Goal: Task Accomplishment & Management: Complete application form

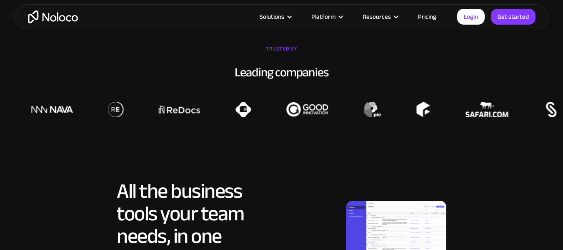
scroll to position [343, 0]
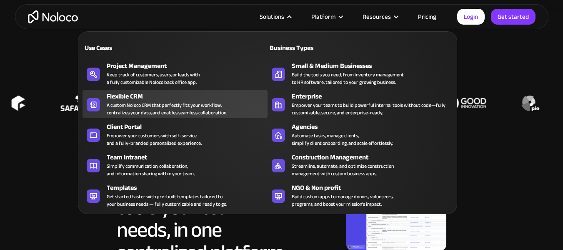
click at [146, 110] on div "A custom Noloco CRM that perfectly fits your workflow, centralizes your data, a…" at bounding box center [167, 108] width 120 height 15
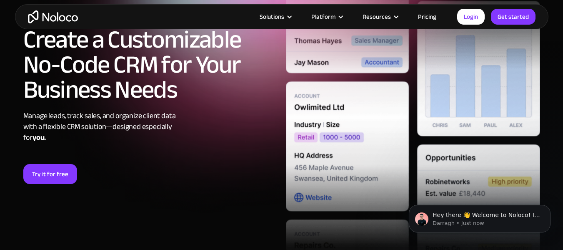
click at [427, 17] on link "Pricing" at bounding box center [427, 16] width 39 height 11
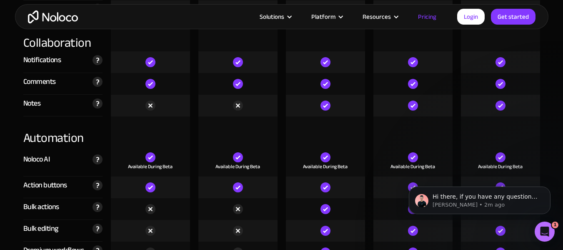
scroll to position [1529, 0]
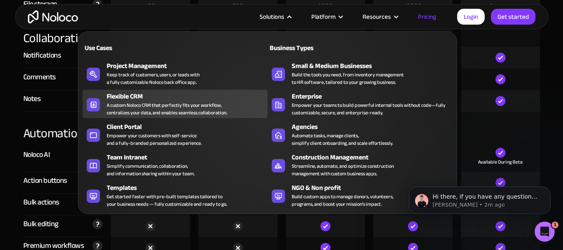
click at [199, 103] on div "A custom Noloco CRM that perfectly fits your workflow, centralizes your data, a…" at bounding box center [167, 108] width 120 height 15
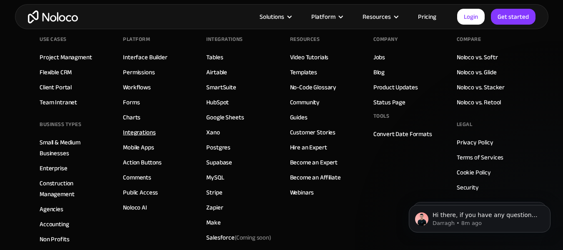
scroll to position [3584, 0]
click at [226, 120] on link "Google Sheets" at bounding box center [225, 116] width 38 height 11
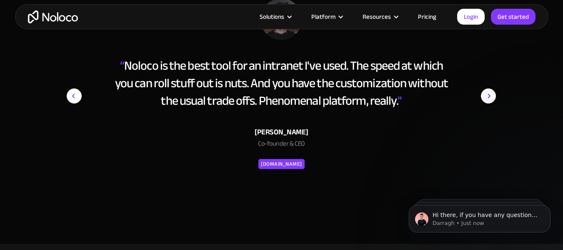
scroll to position [1434, 0]
drag, startPoint x: 0, startPoint y: 0, endPoint x: 226, endPoint y: 120, distance: 256.3
drag, startPoint x: 226, startPoint y: 120, endPoint x: 208, endPoint y: 123, distance: 19.0
click at [208, 123] on div "Oliver Bryant Co-founder & CEO SAFARI.COM" at bounding box center [281, 139] width 341 height 61
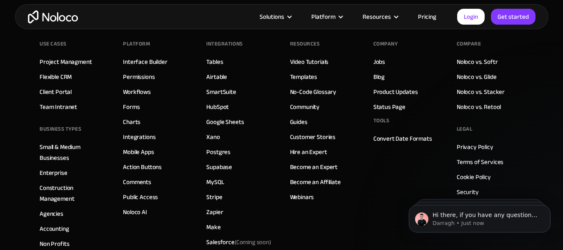
scroll to position [2325, 0]
click at [468, 60] on link "Noloco vs. Softr" at bounding box center [477, 61] width 41 height 11
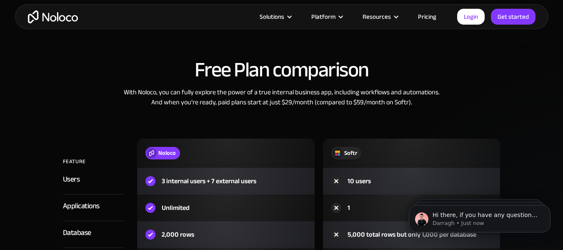
scroll to position [866, 0]
click at [423, 19] on link "Pricing" at bounding box center [427, 16] width 39 height 11
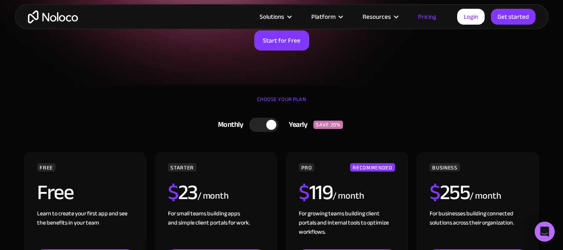
scroll to position [130, 0]
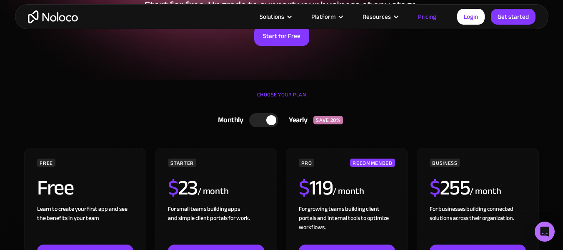
click at [273, 123] on div at bounding box center [271, 120] width 10 height 10
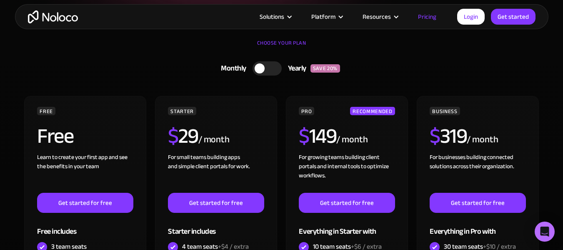
scroll to position [182, 0]
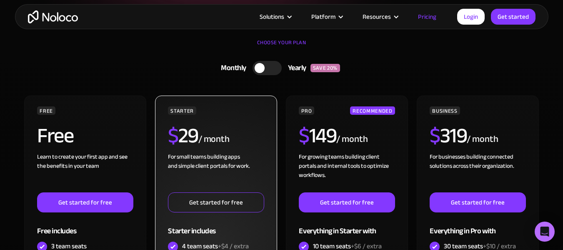
click at [229, 200] on link "Get started for free" at bounding box center [216, 202] width 96 height 20
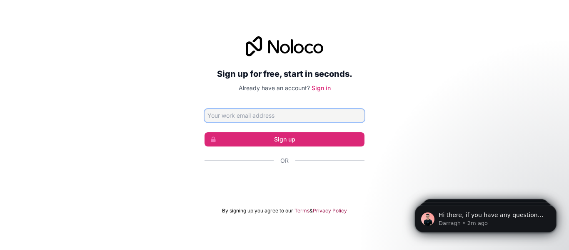
click at [249, 115] on input "Email address" at bounding box center [285, 115] width 160 height 13
type input "[PERSON_NAME][EMAIL_ADDRESS][DOMAIN_NAME]"
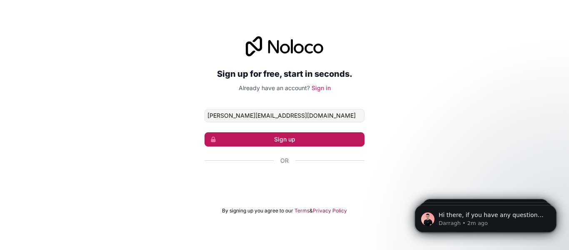
click at [322, 134] on button "Sign up" at bounding box center [285, 139] width 160 height 14
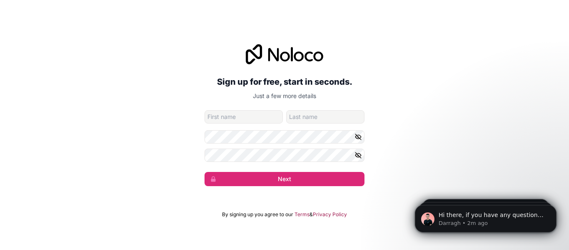
click at [239, 115] on input "given-name" at bounding box center [244, 116] width 78 height 13
type input "[PERSON_NAME]"
type input "Mlambo"
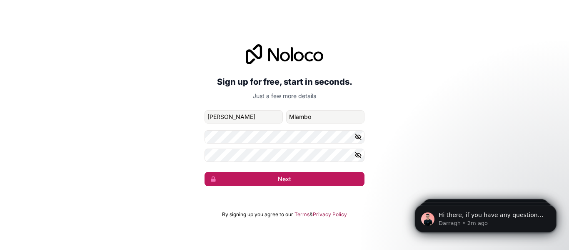
click at [283, 180] on button "Next" at bounding box center [285, 179] width 160 height 14
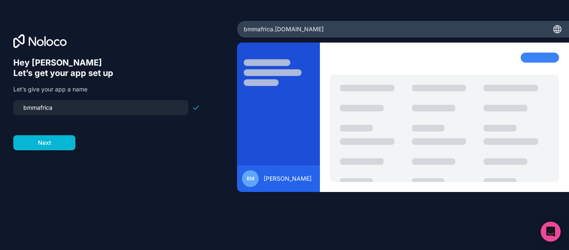
drag, startPoint x: 89, startPoint y: 102, endPoint x: 0, endPoint y: 90, distance: 89.9
click at [0, 90] on div "Hey [PERSON_NAME] 👋 Let’s get your app set up Let’s give your app a name bmmafr…" at bounding box center [118, 125] width 237 height 208
drag, startPoint x: 28, startPoint y: 107, endPoint x: 9, endPoint y: 105, distance: 18.4
click at [9, 105] on div "Hey [PERSON_NAME] 👋 Let’s get your app set up Let’s give your app a name elvn N…" at bounding box center [118, 125] width 237 height 208
type input "elvn"
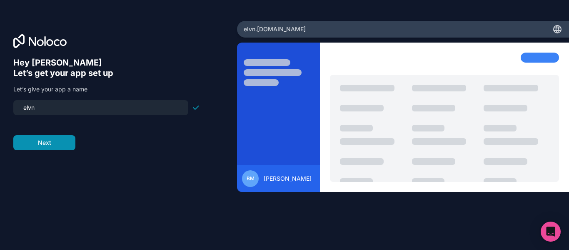
click at [28, 142] on button "Next" at bounding box center [44, 142] width 62 height 15
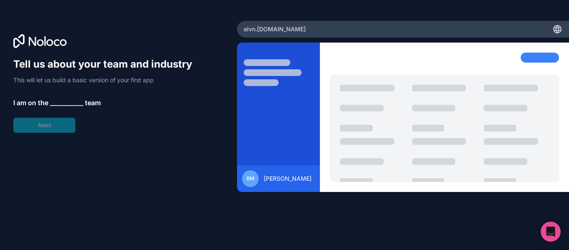
click at [67, 103] on span "__________" at bounding box center [66, 103] width 33 height 10
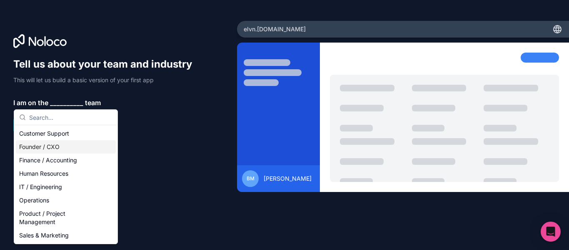
click at [55, 150] on div "Founder / CXO" at bounding box center [66, 146] width 100 height 13
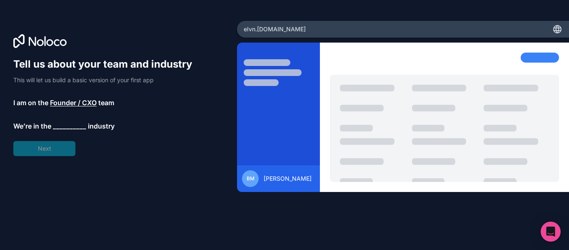
click at [65, 121] on span "__________" at bounding box center [69, 126] width 33 height 10
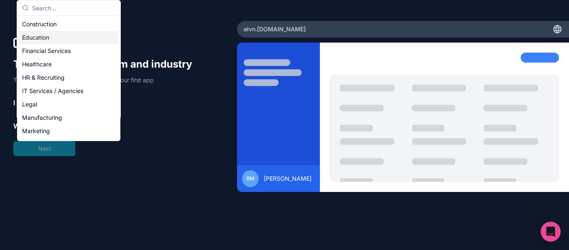
scroll to position [58, 0]
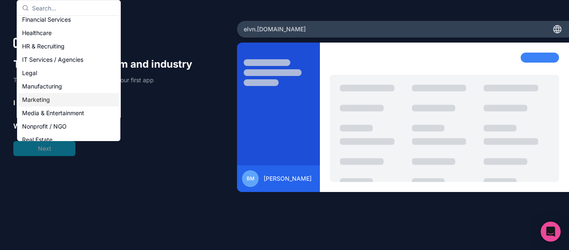
click at [53, 104] on div "Marketing" at bounding box center [69, 99] width 100 height 13
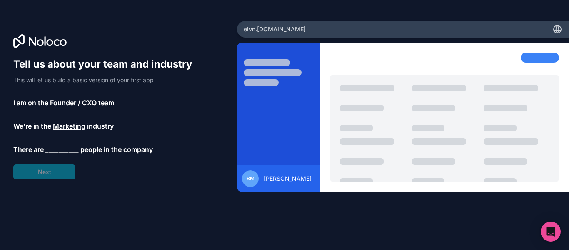
click at [57, 145] on span "__________" at bounding box center [61, 149] width 33 height 10
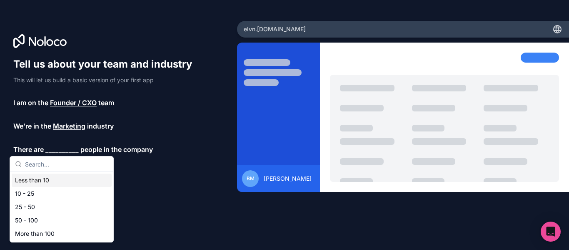
click at [60, 178] on div "Less than 10" at bounding box center [62, 179] width 100 height 13
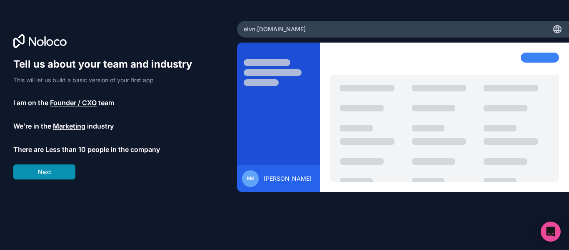
click at [54, 171] on button "Next" at bounding box center [44, 171] width 62 height 15
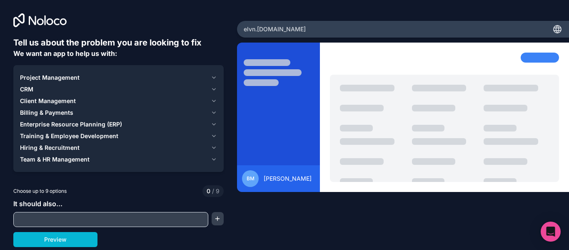
click at [177, 91] on div "CRM" at bounding box center [114, 89] width 188 height 8
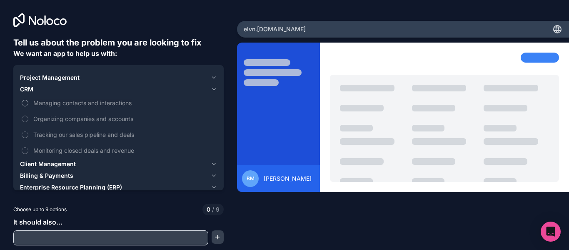
click at [21, 102] on label "Managing contacts and interactions" at bounding box center [118, 102] width 197 height 15
click at [22, 102] on button "Managing contacts and interactions" at bounding box center [25, 103] width 7 height 7
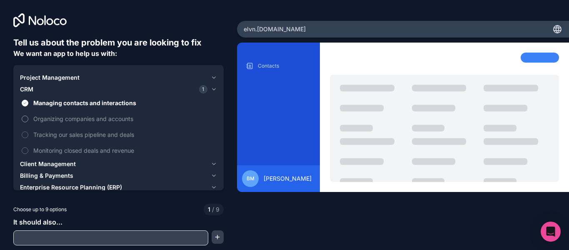
click at [30, 118] on label "Organizing companies and accounts" at bounding box center [118, 118] width 197 height 15
click at [28, 118] on button "Organizing companies and accounts" at bounding box center [25, 118] width 7 height 7
click at [29, 130] on label "Tracking our sales pipeline and deals" at bounding box center [118, 134] width 197 height 15
click at [28, 131] on button "Tracking our sales pipeline and deals" at bounding box center [25, 134] width 7 height 7
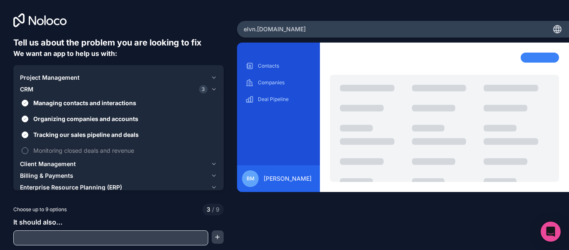
click at [25, 146] on label "Monitoring closed deals and revenue" at bounding box center [118, 150] width 197 height 15
click at [25, 147] on button "Monitoring closed deals and revenue" at bounding box center [25, 150] width 7 height 7
click at [41, 80] on span "Project Management" at bounding box center [50, 77] width 60 height 8
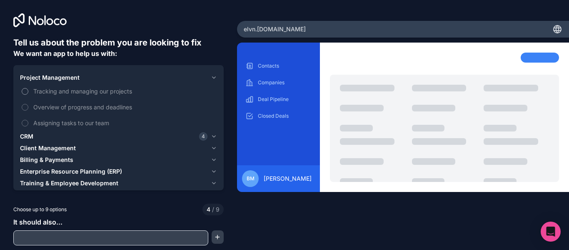
click at [26, 94] on button "Tracking and managing our projects" at bounding box center [25, 91] width 7 height 7
click at [26, 104] on button "Overview of progress and deadlines" at bounding box center [25, 107] width 7 height 7
click at [26, 118] on label "Assigning tasks to our team" at bounding box center [118, 122] width 197 height 15
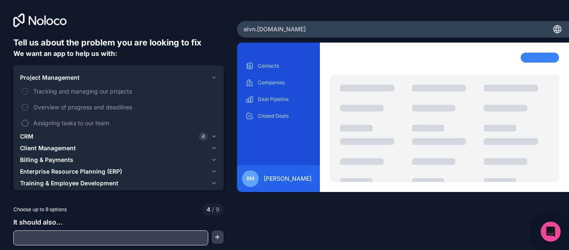
click at [26, 120] on button "Assigning tasks to our team" at bounding box center [25, 123] width 7 height 7
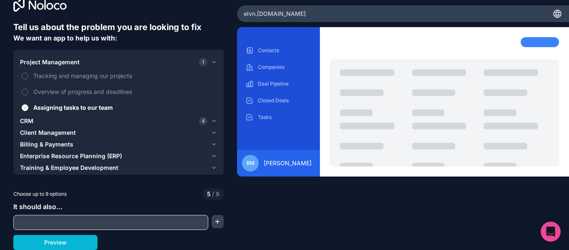
click at [73, 61] on span "Project Management" at bounding box center [50, 62] width 60 height 8
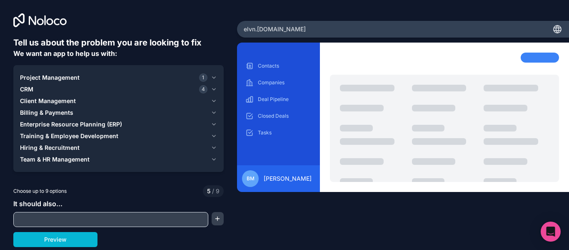
click at [55, 102] on span "Client Management" at bounding box center [48, 101] width 56 height 8
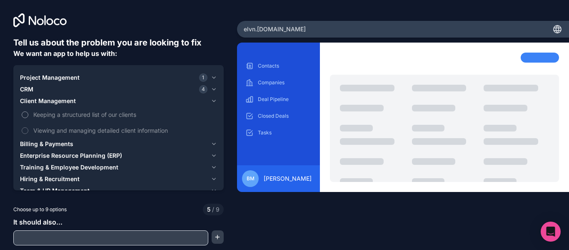
click at [68, 118] on span "Keeping a structured list of our clients" at bounding box center [124, 114] width 182 height 9
click at [28, 118] on button "Keeping a structured list of our clients" at bounding box center [25, 114] width 7 height 7
click at [67, 128] on span "Viewing and managing detailed client information" at bounding box center [124, 130] width 182 height 9
click at [28, 128] on button "Viewing and managing detailed client information" at bounding box center [25, 130] width 7 height 7
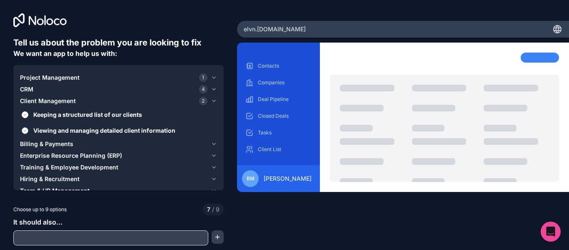
scroll to position [15, 0]
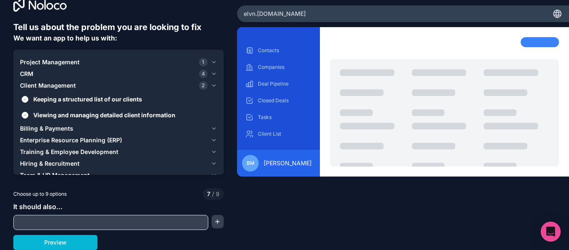
click at [55, 132] on span "Billing & Payments" at bounding box center [46, 128] width 53 height 8
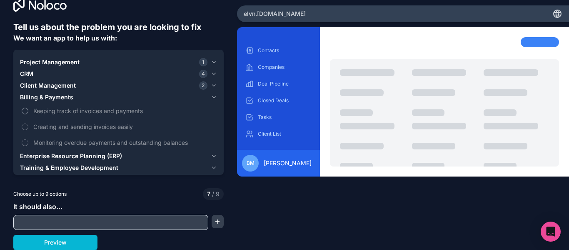
click at [56, 111] on span "Keeping track of invoices and payments" at bounding box center [124, 110] width 182 height 9
click at [28, 111] on button "Keeping track of invoices and payments" at bounding box center [25, 111] width 7 height 7
click at [60, 126] on span "Creating and sending invoices easily" at bounding box center [124, 126] width 182 height 9
click at [28, 126] on button "Creating and sending invoices easily" at bounding box center [25, 126] width 7 height 7
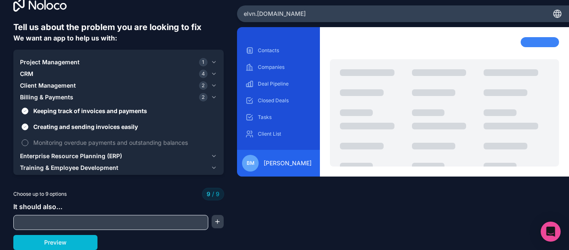
click at [61, 142] on span "Monitoring overdue payments and outstanding balances" at bounding box center [124, 142] width 182 height 9
click at [30, 141] on label "Monitoring overdue payments and outstanding balances" at bounding box center [118, 142] width 197 height 15
click at [44, 143] on span "Monitoring overdue payments and outstanding balances" at bounding box center [124, 142] width 182 height 9
click at [44, 125] on span "Creating and sending invoices easily" at bounding box center [124, 126] width 182 height 9
click at [28, 125] on button "Creating and sending invoices easily" at bounding box center [25, 126] width 7 height 7
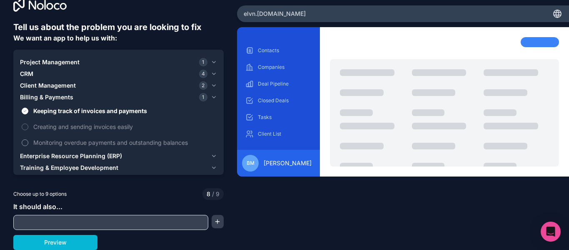
click at [46, 143] on span "Monitoring overdue payments and outstanding balances" at bounding box center [124, 142] width 182 height 9
click at [28, 143] on button "Monitoring overdue payments and outstanding balances" at bounding box center [25, 142] width 7 height 7
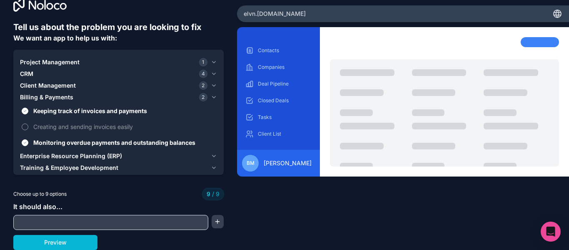
click at [44, 125] on span "Creating and sending invoices easily" at bounding box center [124, 126] width 182 height 9
click at [43, 127] on span "Creating and sending invoices easily" at bounding box center [124, 126] width 182 height 9
click at [57, 141] on span "Monitoring overdue payments and outstanding balances" at bounding box center [124, 142] width 182 height 9
click at [28, 141] on button "Monitoring overdue payments and outstanding balances" at bounding box center [25, 142] width 7 height 7
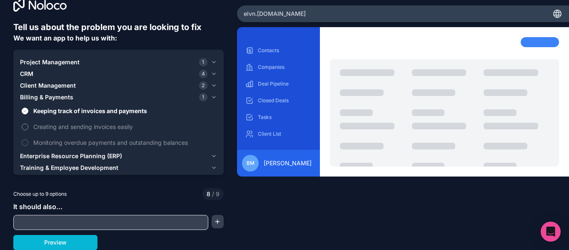
click at [54, 126] on span "Creating and sending invoices easily" at bounding box center [124, 126] width 182 height 9
click at [28, 126] on button "Creating and sending invoices easily" at bounding box center [25, 126] width 7 height 7
click at [63, 157] on span "Enterprise Resource Planning (ERP)" at bounding box center [71, 156] width 102 height 8
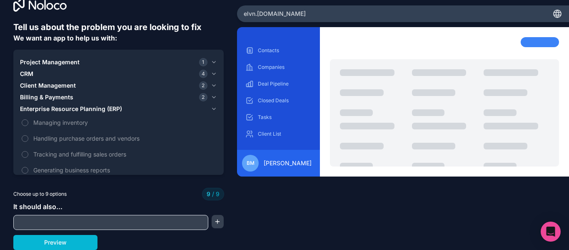
click at [88, 217] on input "text" at bounding box center [110, 222] width 191 height 12
click at [213, 218] on button "button" at bounding box center [218, 221] width 13 height 13
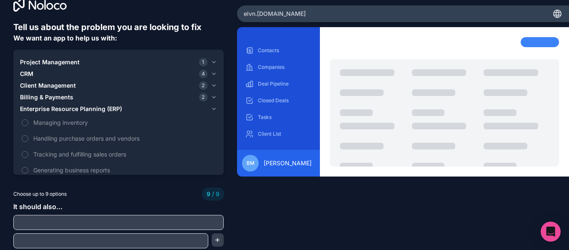
scroll to position [34, 0]
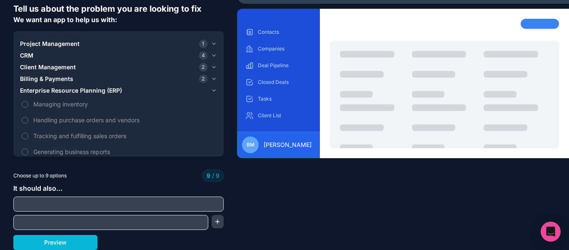
click at [147, 202] on input "text" at bounding box center [118, 204] width 206 height 12
type input "Allow people to search and filter contacts"
click at [203, 225] on input "text" at bounding box center [110, 222] width 191 height 12
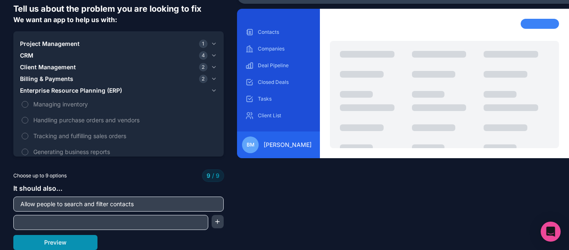
click at [55, 238] on button "Preview" at bounding box center [55, 242] width 84 height 15
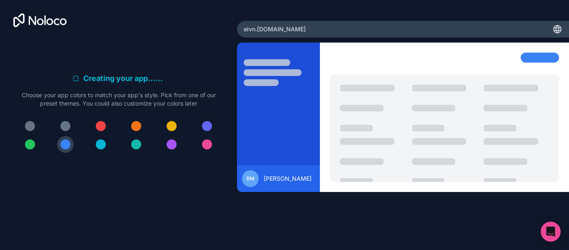
scroll to position [0, 0]
click at [134, 129] on div at bounding box center [136, 126] width 10 height 10
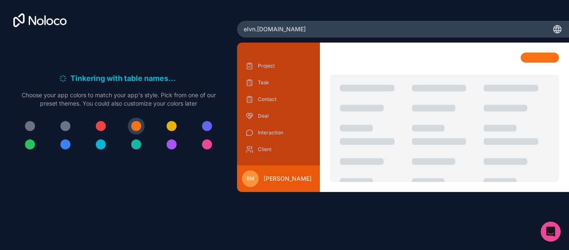
click at [32, 145] on div at bounding box center [30, 144] width 10 height 10
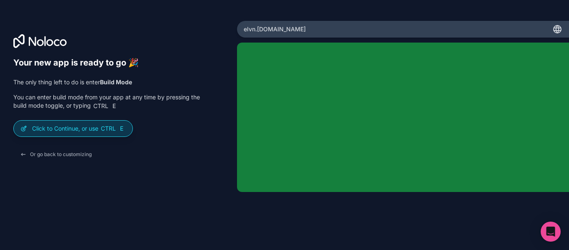
click at [75, 130] on p "Click to Continue, or use Ctrl E" at bounding box center [79, 128] width 94 height 8
